Goal: Task Accomplishment & Management: Complete application form

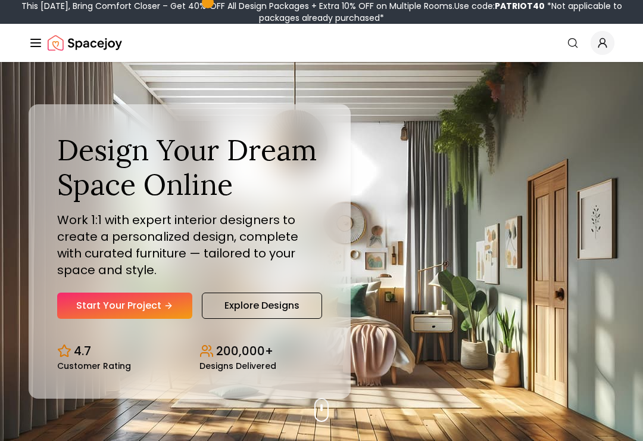
click at [166, 309] on link "Start Your Project" at bounding box center [124, 306] width 135 height 26
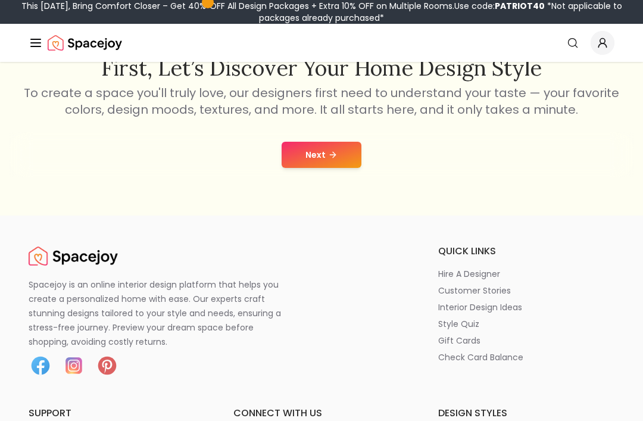
scroll to position [216, 0]
click at [343, 164] on button "Next" at bounding box center [322, 155] width 80 height 26
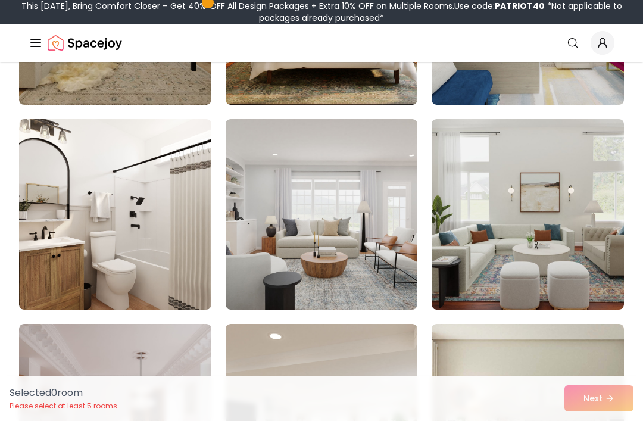
scroll to position [1129, 0]
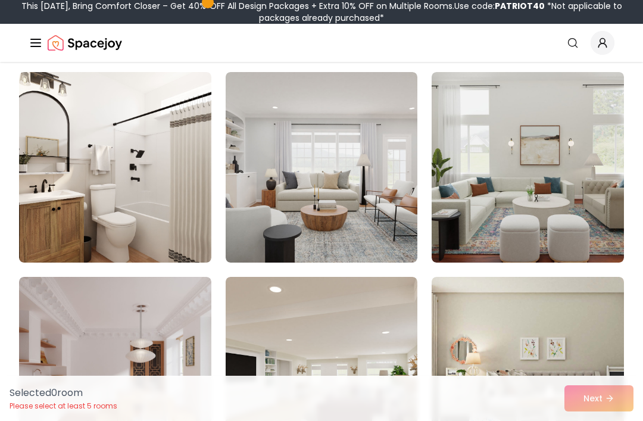
click at [388, 185] on img at bounding box center [322, 167] width 192 height 191
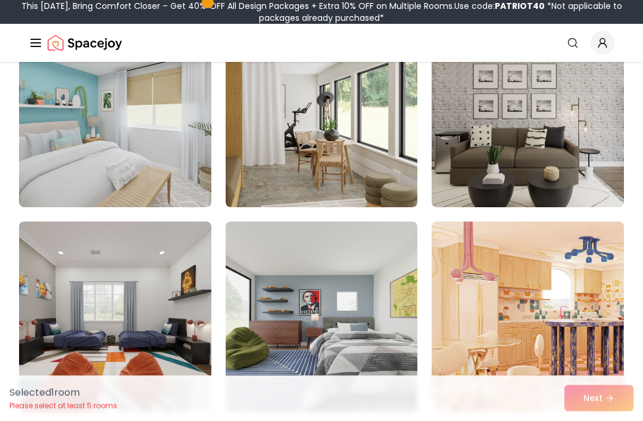
scroll to position [160, 0]
click at [281, 355] on img at bounding box center [322, 317] width 192 height 191
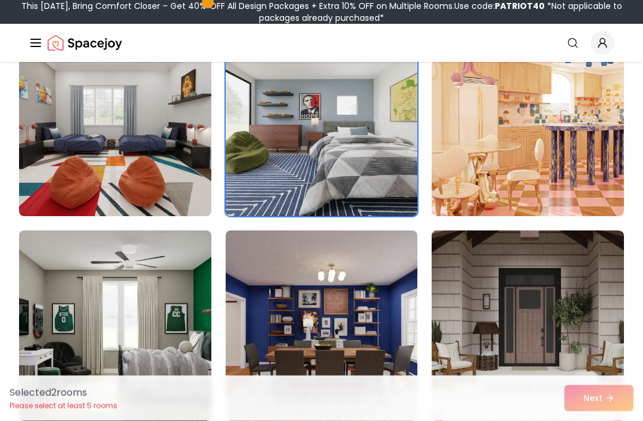
scroll to position [365, 0]
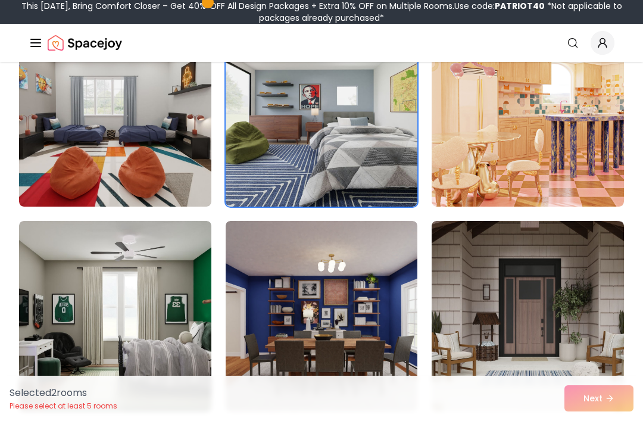
click at [185, 326] on img at bounding box center [115, 316] width 192 height 191
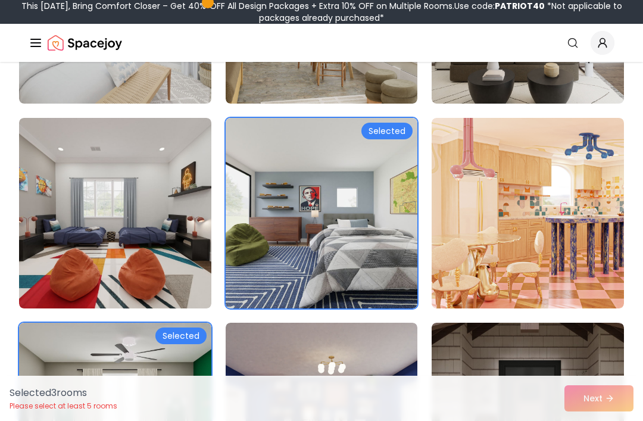
click at [178, 266] on img at bounding box center [115, 213] width 192 height 191
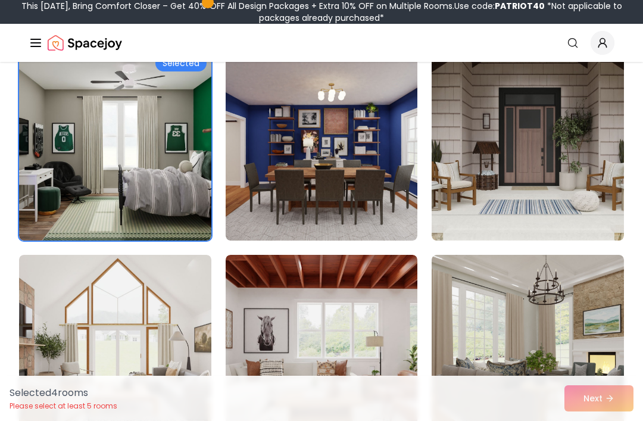
click at [518, 94] on img at bounding box center [528, 145] width 192 height 191
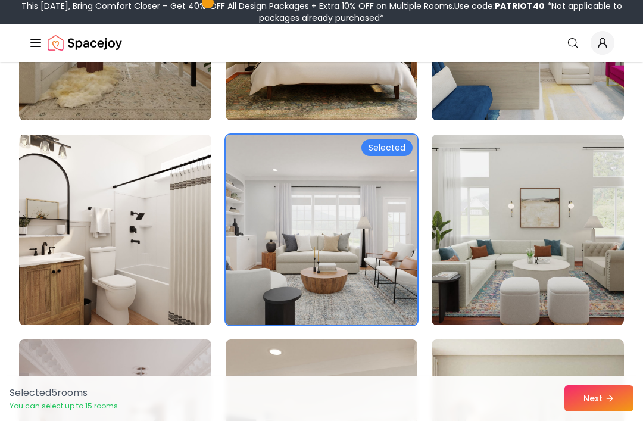
scroll to position [1060, 0]
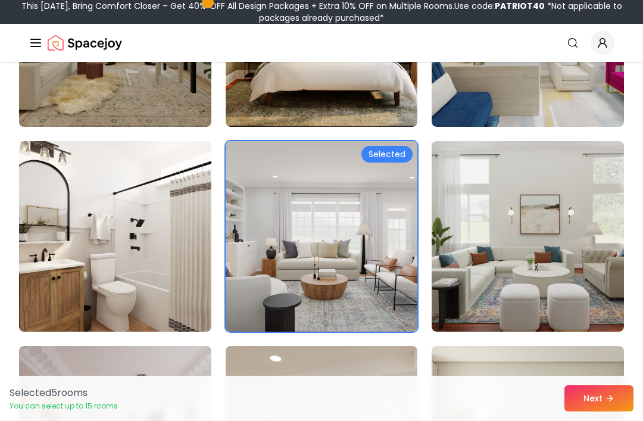
click at [181, 284] on img at bounding box center [115, 236] width 192 height 191
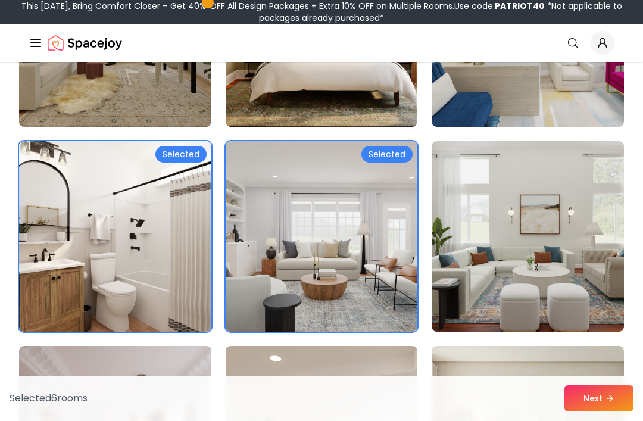
click at [593, 395] on button "Next" at bounding box center [599, 398] width 69 height 26
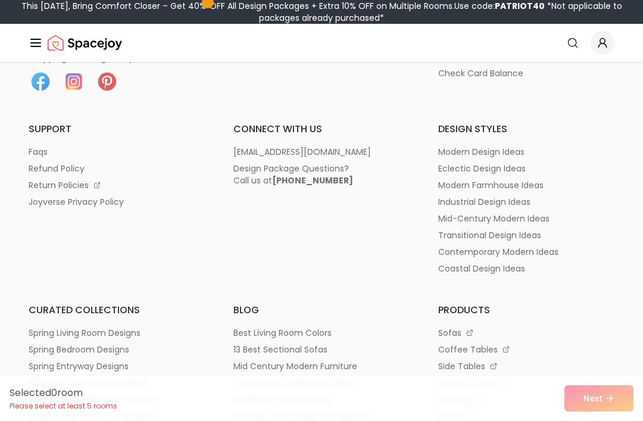
scroll to position [254, 0]
